Goal: Task Accomplishment & Management: Use online tool/utility

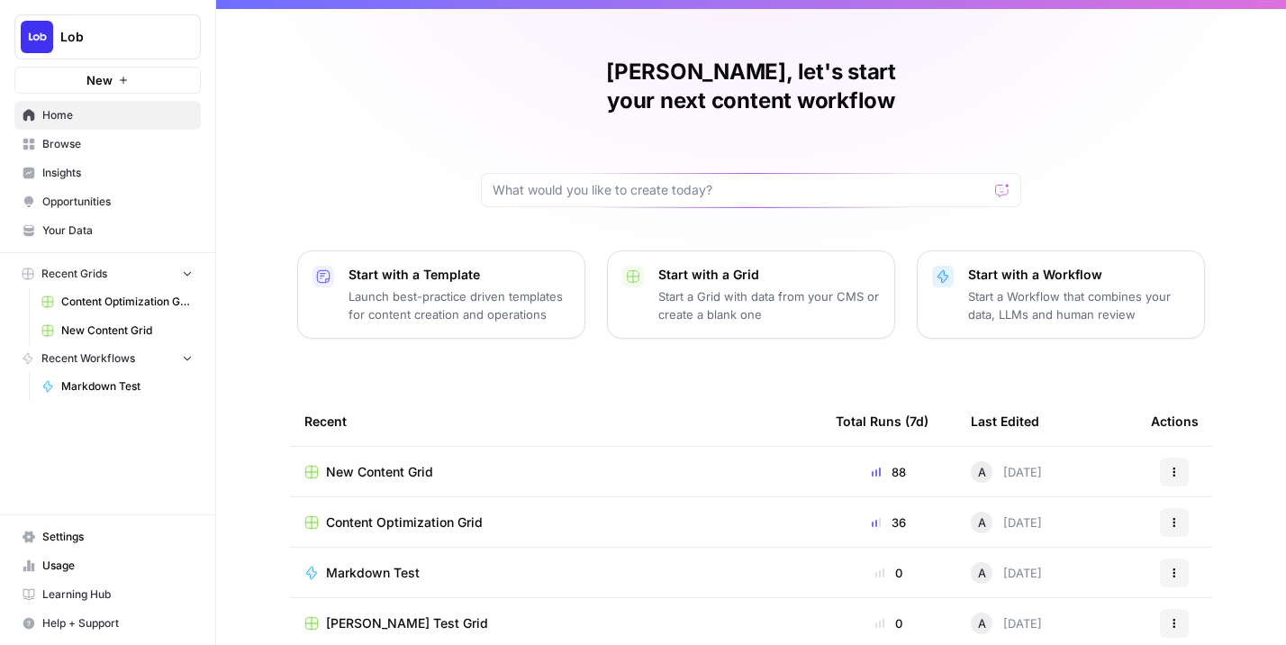
scroll to position [32, 0]
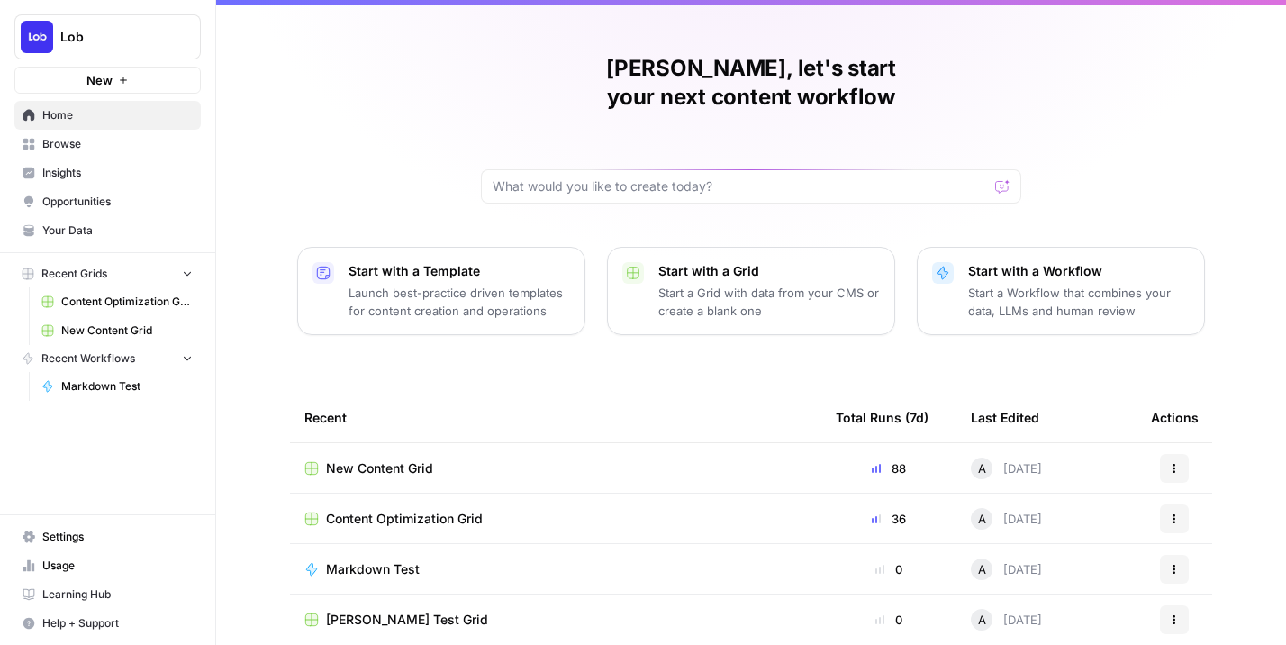
click at [396, 459] on span "New Content Grid" at bounding box center [379, 468] width 107 height 18
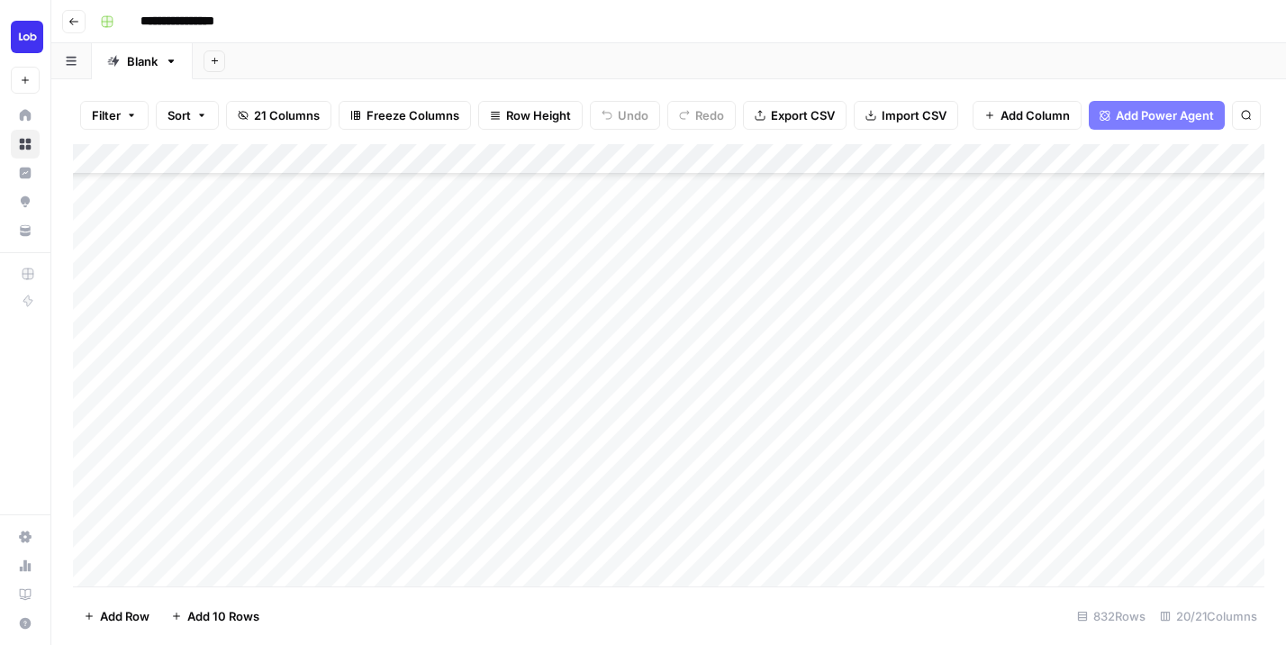
scroll to position [1152, 0]
click at [666, 251] on div "Add Column" at bounding box center [669, 365] width 1192 height 442
click at [821, 218] on div "Add Column" at bounding box center [669, 365] width 1192 height 442
click at [813, 264] on div "Add Column" at bounding box center [669, 365] width 1192 height 442
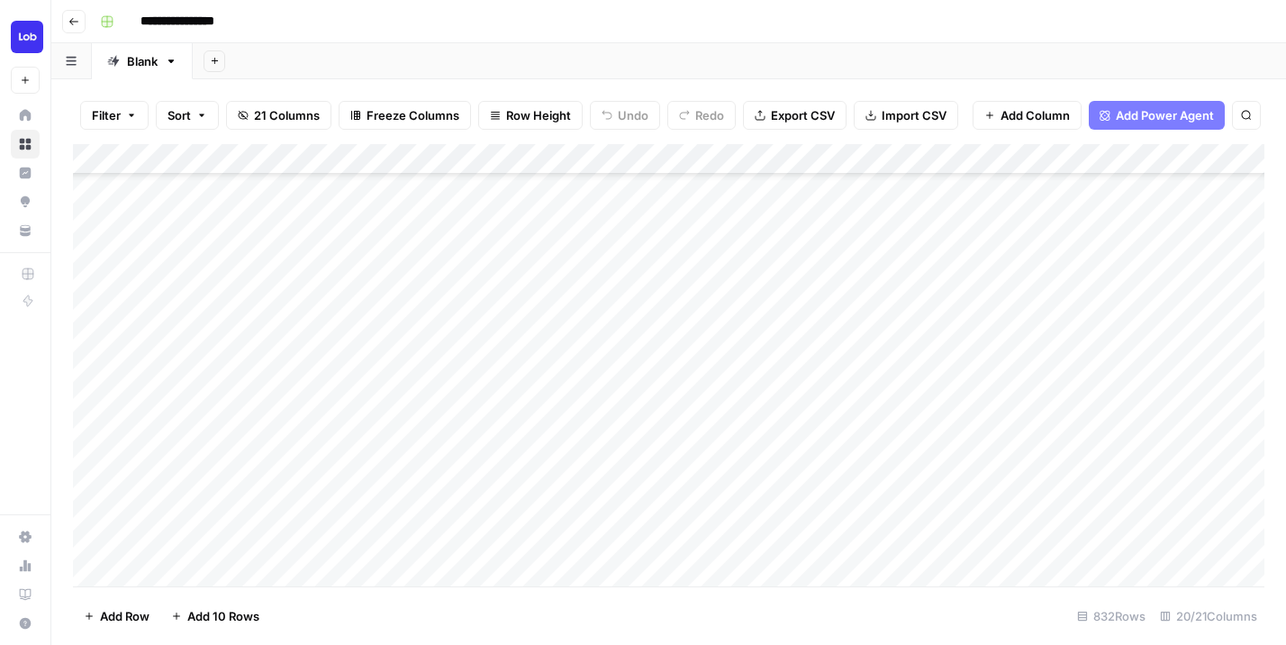
click at [806, 278] on div "Add Column" at bounding box center [669, 365] width 1192 height 442
click at [751, 329] on div "Add Column" at bounding box center [669, 365] width 1192 height 442
click at [733, 348] on div "Add Column" at bounding box center [669, 365] width 1192 height 442
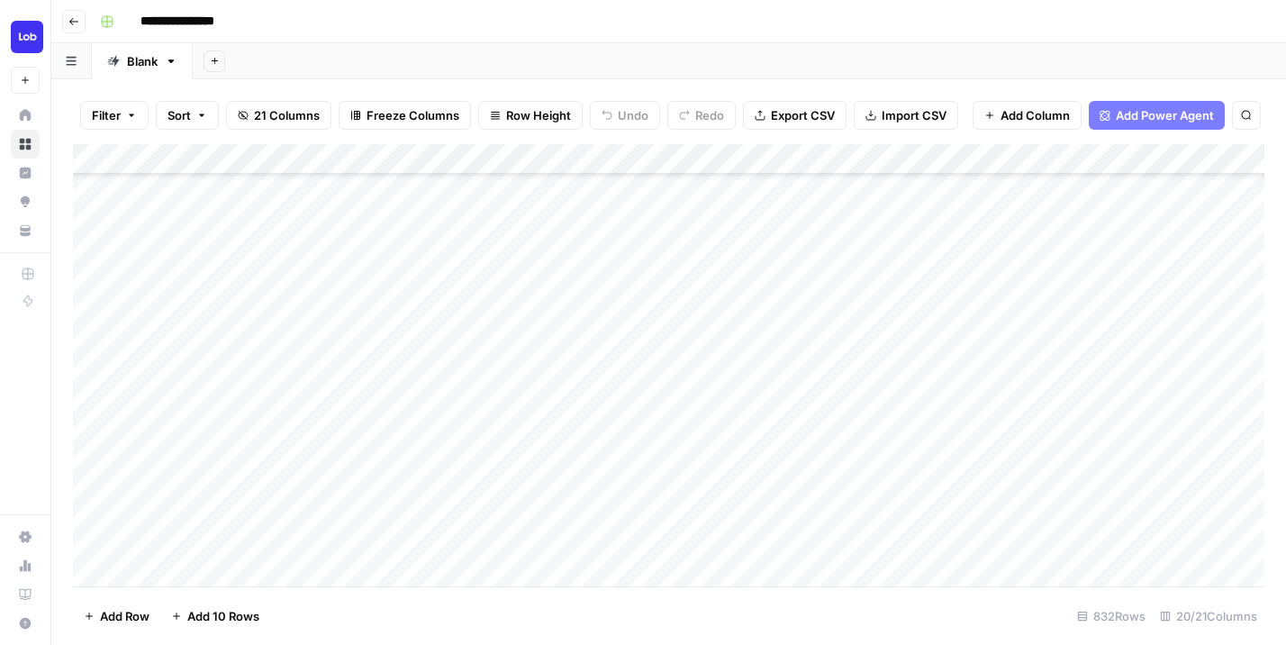
scroll to position [936, 0]
click at [732, 324] on div "Add Column" at bounding box center [669, 365] width 1192 height 442
click at [723, 240] on div "Add Column" at bounding box center [669, 365] width 1192 height 442
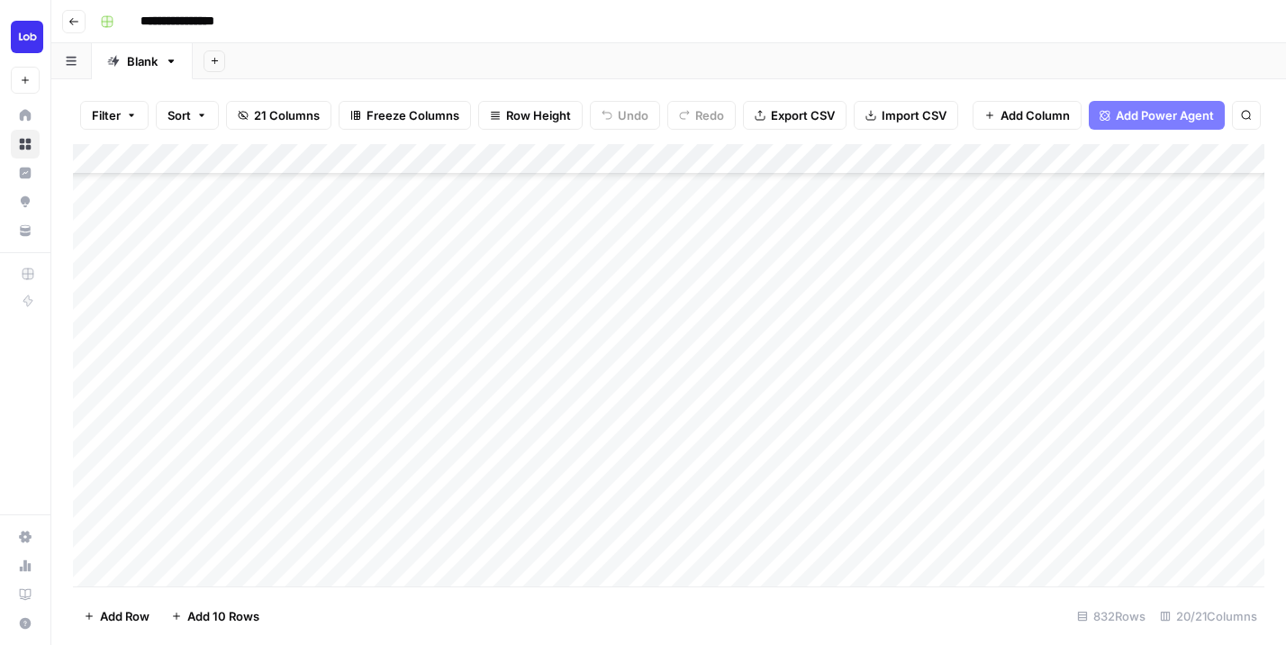
click at [722, 252] on div "Add Column" at bounding box center [669, 365] width 1192 height 442
